Goal: Navigation & Orientation: Find specific page/section

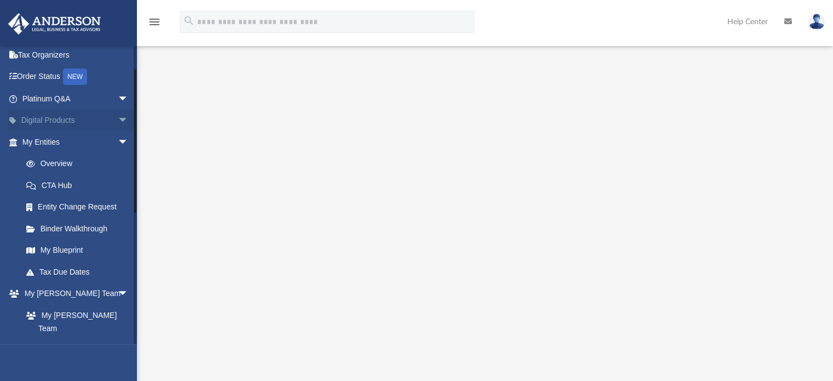
click at [118, 122] on span "arrow_drop_down" at bounding box center [129, 121] width 22 height 22
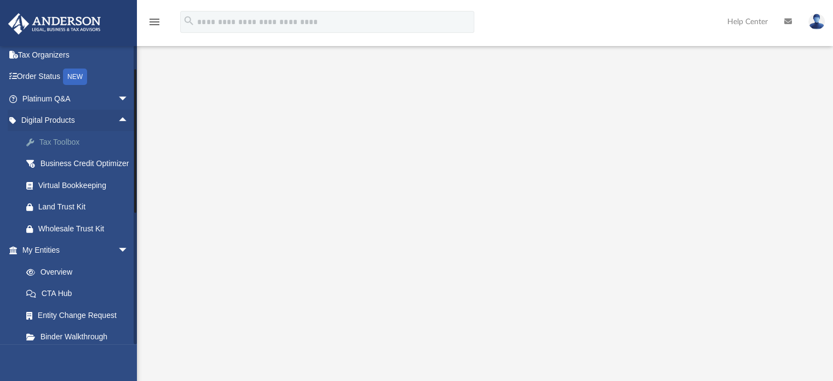
click at [85, 144] on div "Tax Toolbox" at bounding box center [84, 142] width 93 height 14
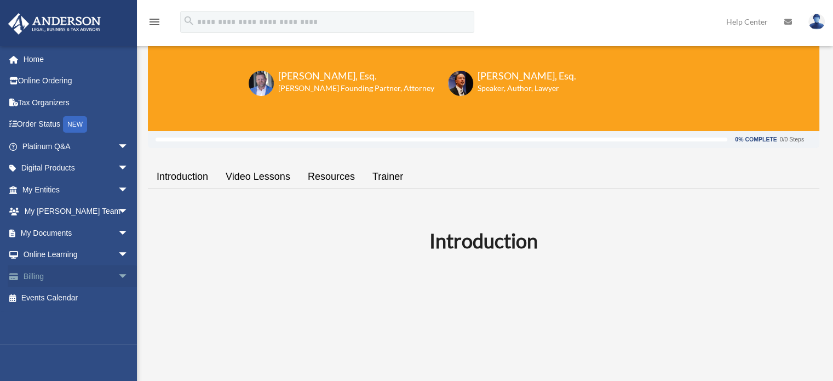
scroll to position [87, 0]
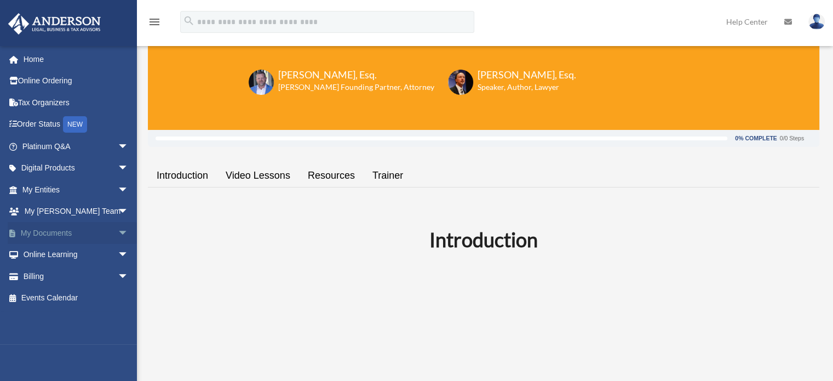
click at [118, 232] on span "arrow_drop_down" at bounding box center [129, 233] width 22 height 22
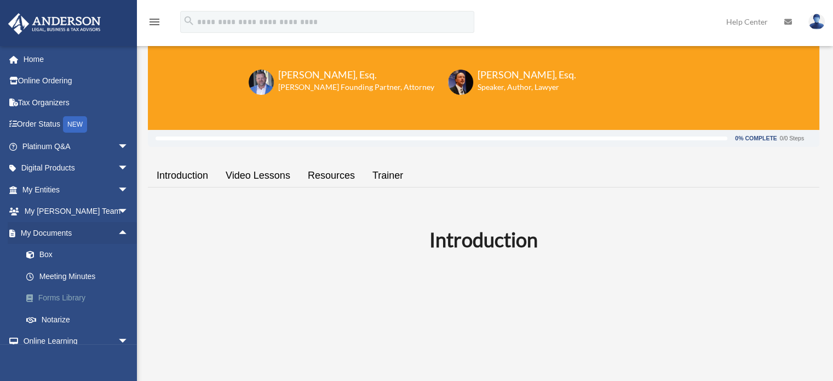
click at [83, 295] on link "Forms Library" at bounding box center [80, 298] width 130 height 22
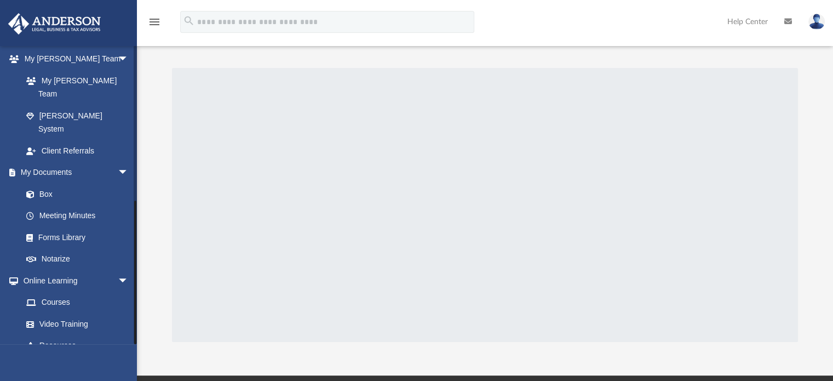
scroll to position [313, 0]
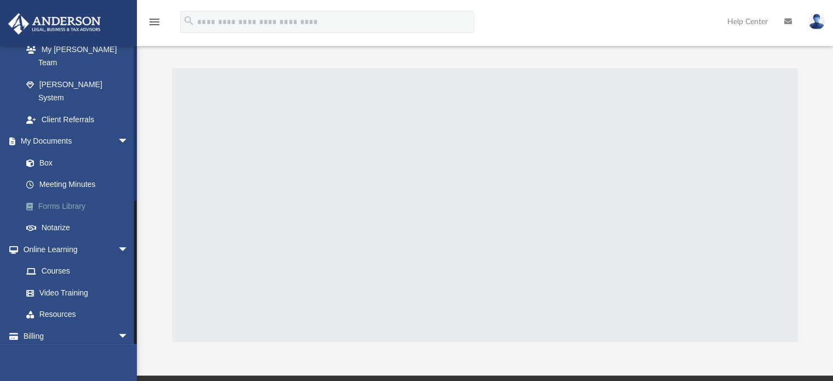
click at [64, 195] on link "Forms Library" at bounding box center [80, 206] width 130 height 22
drag, startPoint x: 64, startPoint y: 178, endPoint x: 46, endPoint y: 178, distance: 17.5
click at [46, 195] on link "Forms Library" at bounding box center [80, 206] width 130 height 22
click at [69, 174] on link "Meeting Minutes" at bounding box center [80, 185] width 130 height 22
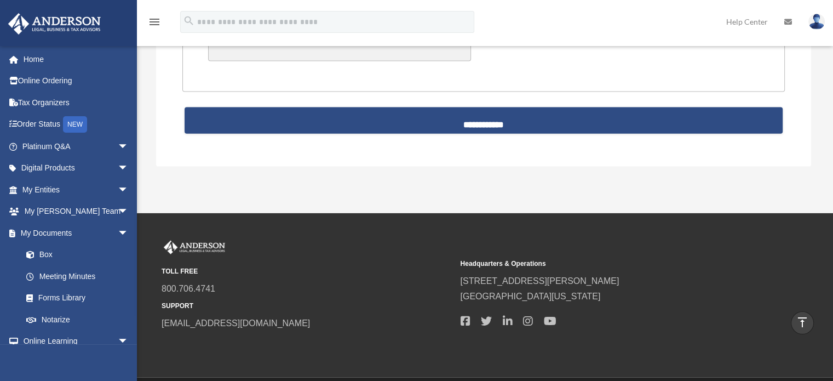
scroll to position [2513, 0]
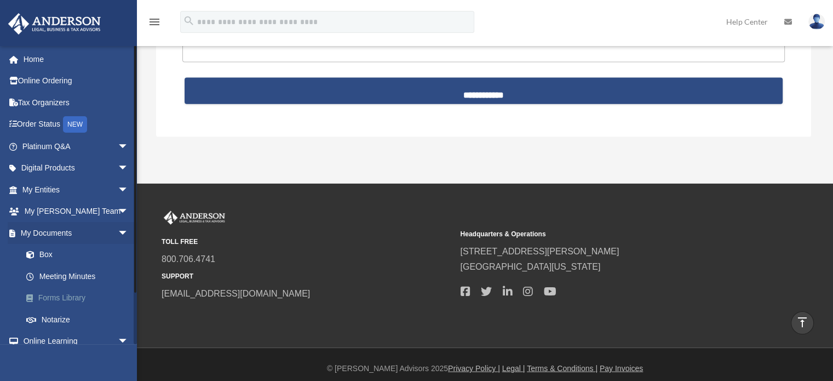
click at [76, 294] on link "Forms Library" at bounding box center [80, 298] width 130 height 22
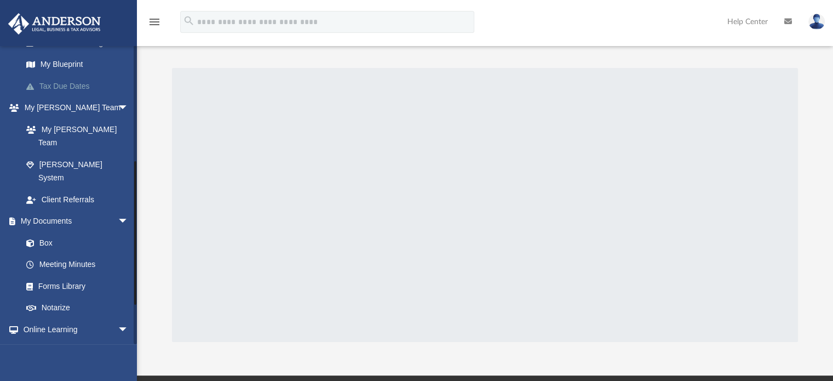
scroll to position [313, 0]
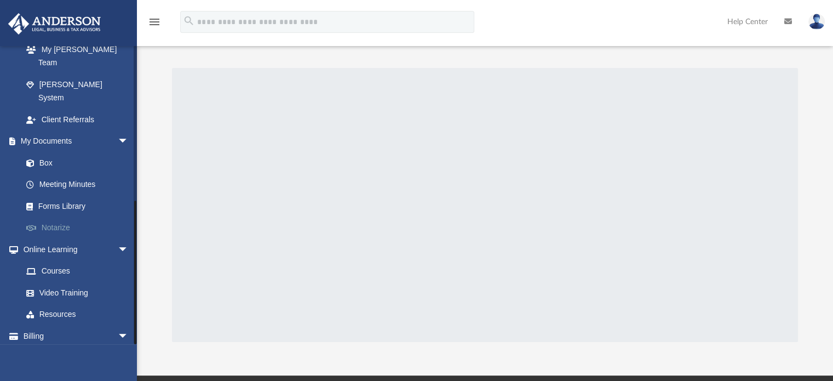
click at [62, 217] on link "Notarize" at bounding box center [80, 228] width 130 height 22
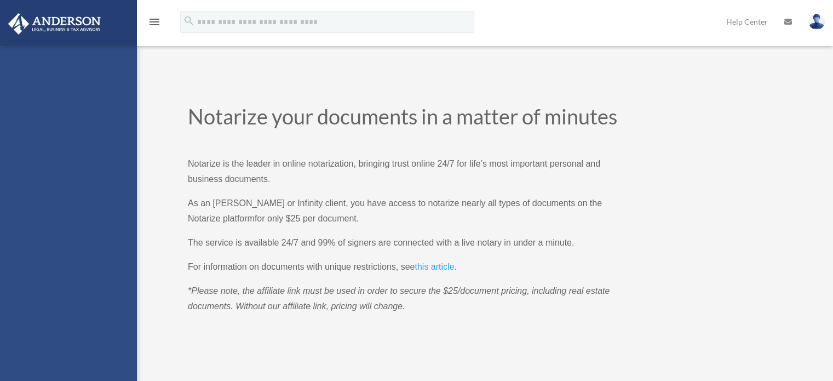
drag, startPoint x: 0, startPoint y: 0, endPoint x: 62, endPoint y: 199, distance: 208.4
click at [62, 199] on div "[PERSON_NAME][EMAIL_ADDRESS][PERSON_NAME][DOMAIN_NAME] Sign Out [PERSON_NAME][E…" at bounding box center [68, 236] width 137 height 381
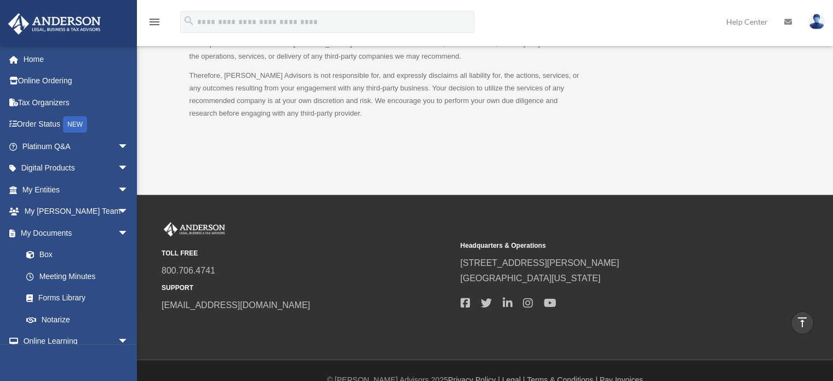
scroll to position [1161, 0]
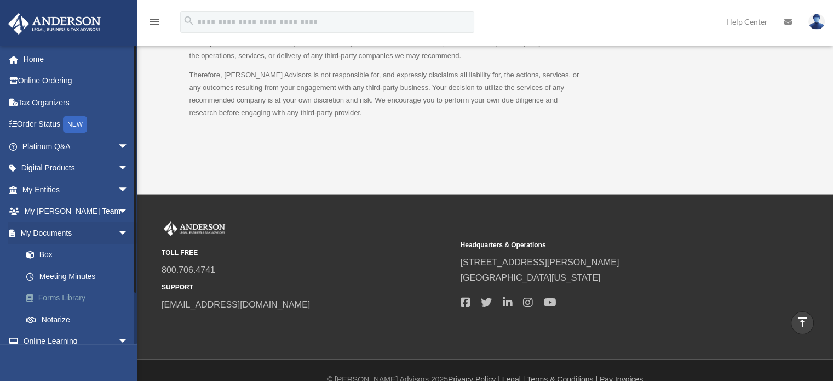
click at [32, 299] on span at bounding box center [35, 298] width 6 height 8
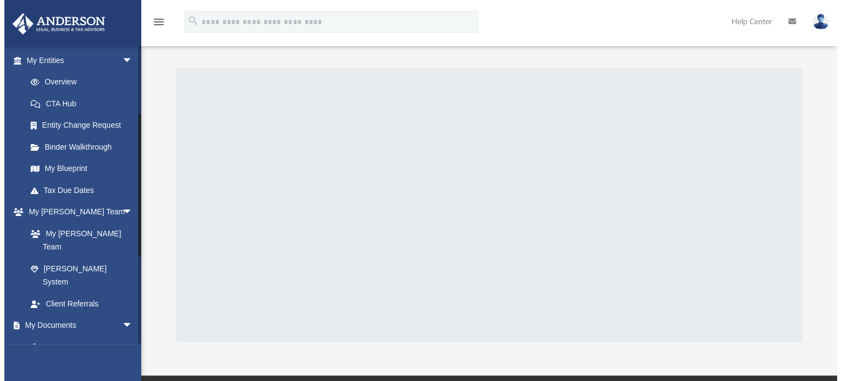
scroll to position [127, 0]
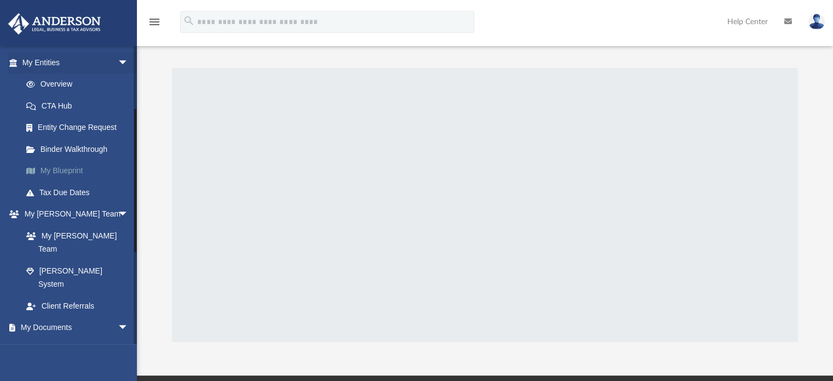
click at [61, 169] on link "My Blueprint" at bounding box center [80, 171] width 130 height 22
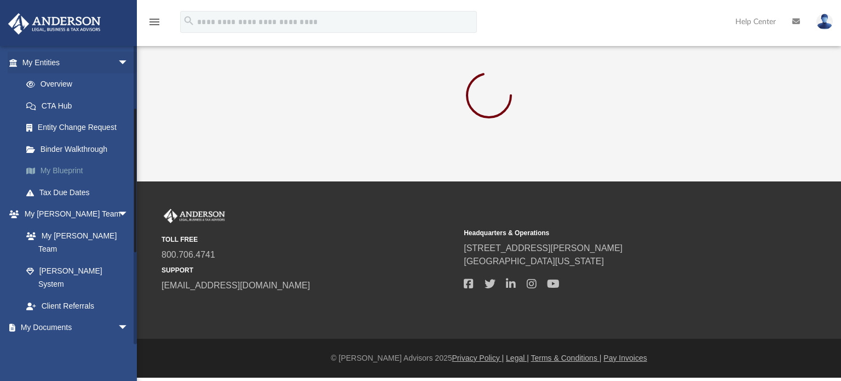
click at [61, 167] on link "My Blueprint" at bounding box center [80, 171] width 130 height 22
click at [80, 145] on link "Binder Walkthrough" at bounding box center [80, 149] width 130 height 22
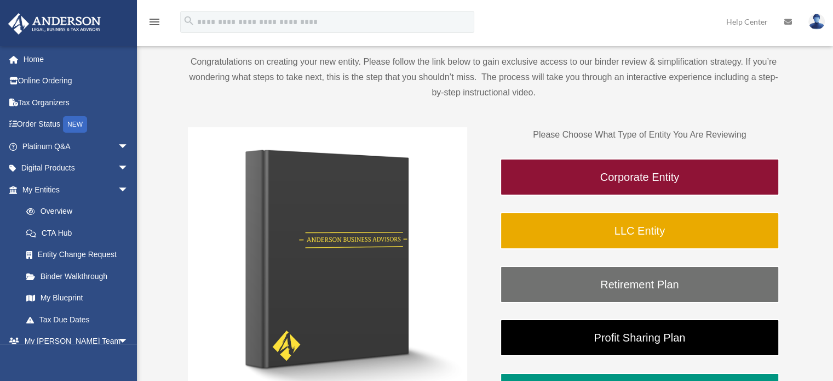
scroll to position [94, 0]
click at [66, 297] on link "My Blueprint" at bounding box center [80, 298] width 130 height 22
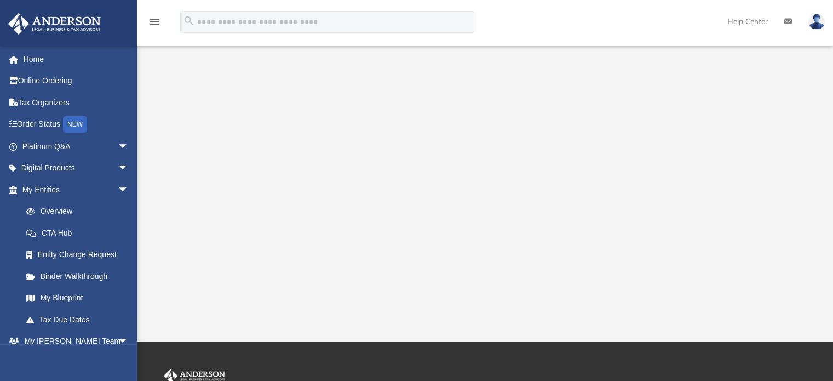
scroll to position [199, 0]
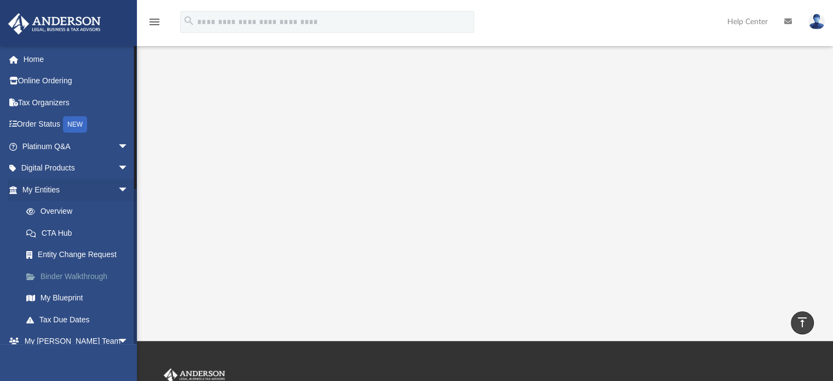
click at [79, 278] on link "Binder Walkthrough" at bounding box center [80, 276] width 130 height 22
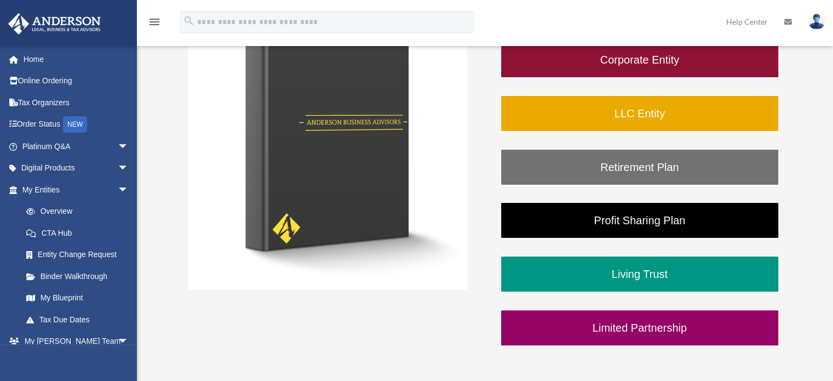
scroll to position [232, 0]
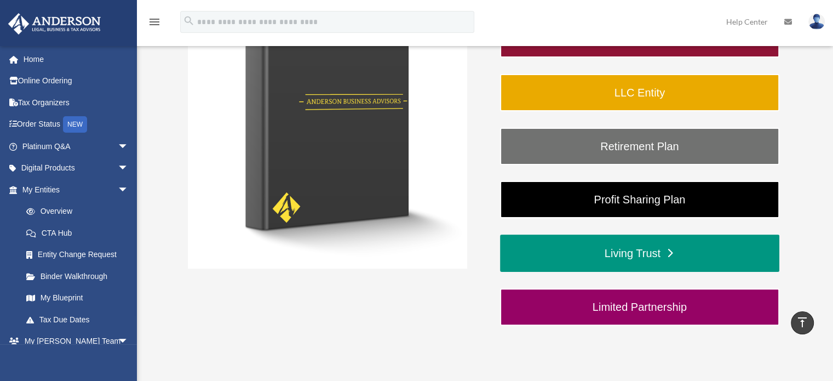
click at [628, 248] on link "Living Trust" at bounding box center [639, 252] width 279 height 37
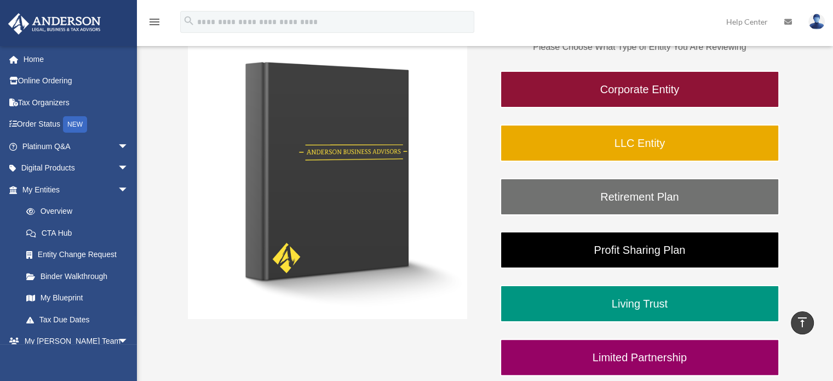
scroll to position [180, 0]
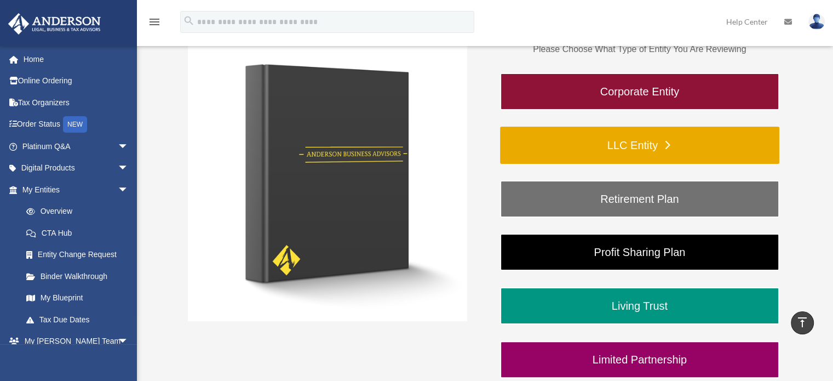
click at [639, 137] on link "LLC Entity" at bounding box center [639, 145] width 279 height 37
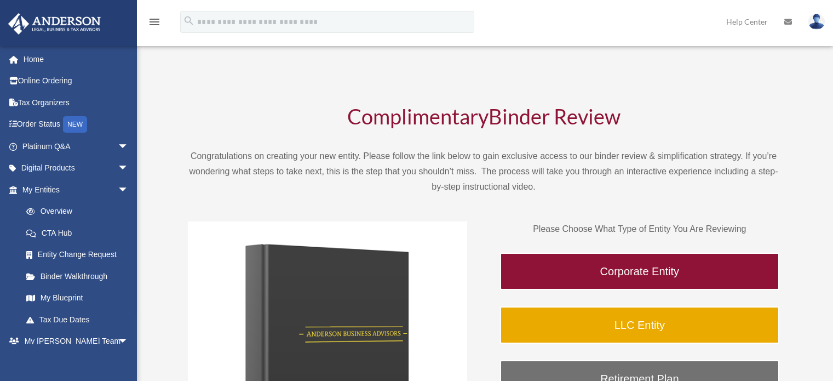
scroll to position [177, 0]
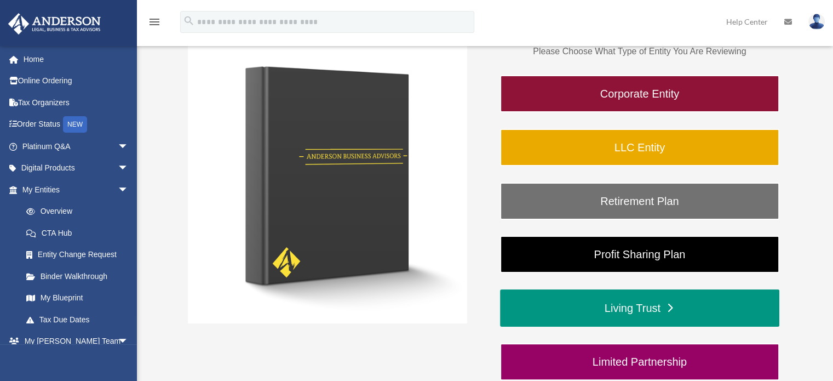
click at [564, 306] on link "Living Trust" at bounding box center [639, 307] width 279 height 37
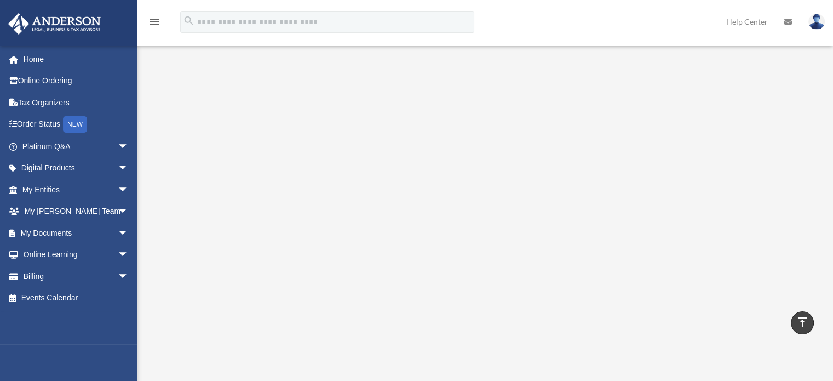
scroll to position [489, 0]
